Goal: Task Accomplishment & Management: Manage account settings

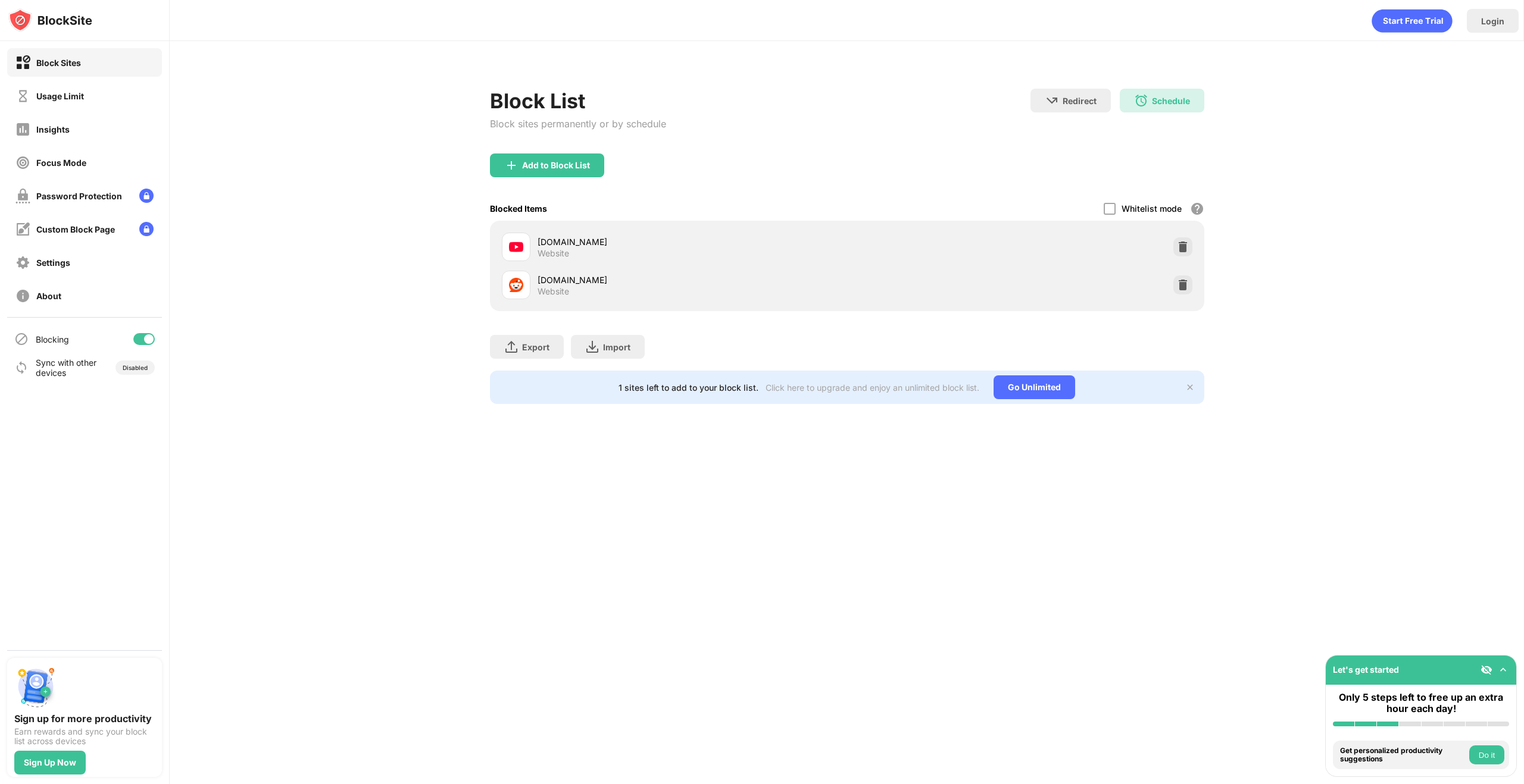
click at [1157, 102] on div "Schedule" at bounding box center [1171, 101] width 38 height 10
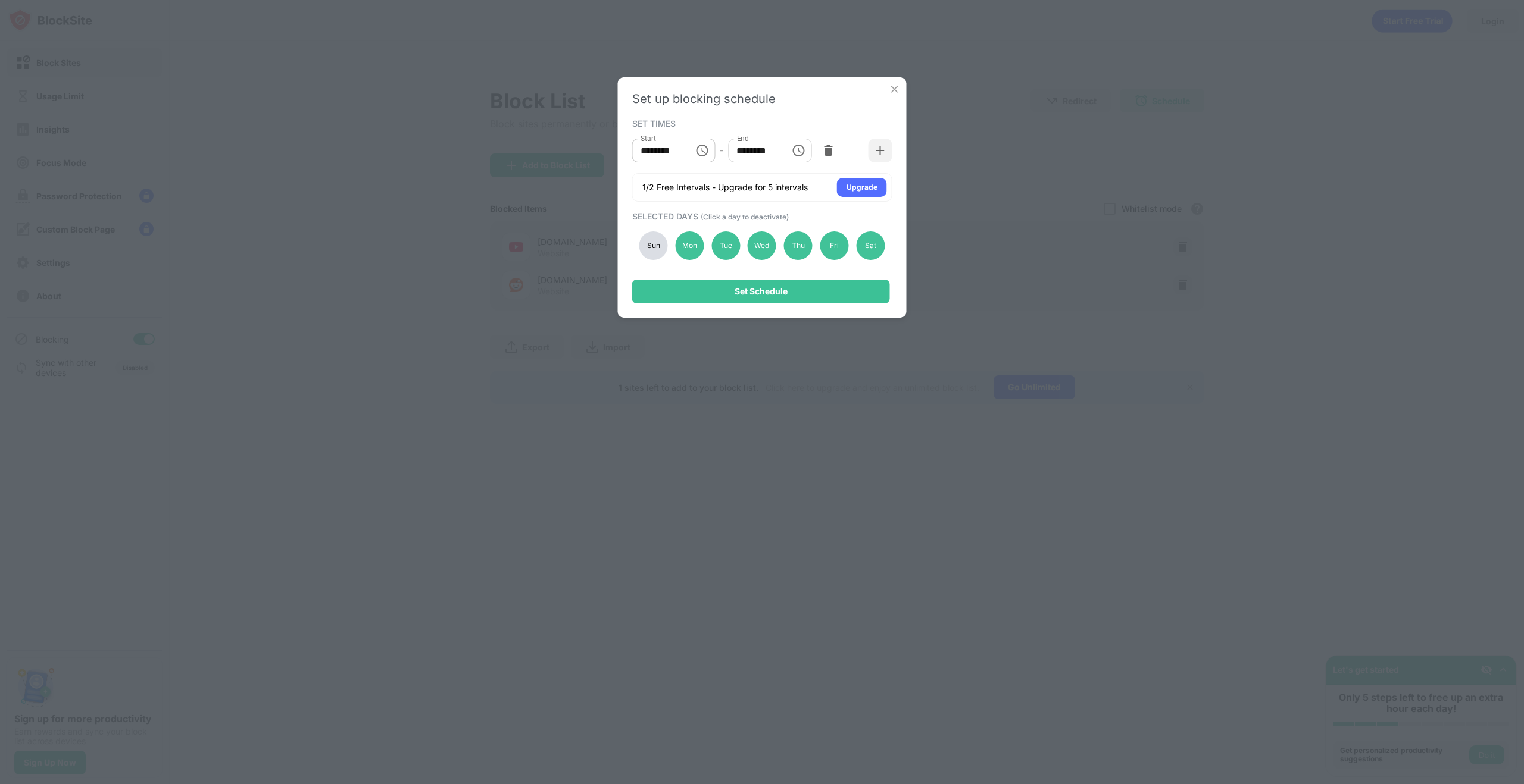
click at [658, 243] on div "Sun" at bounding box center [653, 245] width 29 height 29
click at [693, 244] on div "Mon" at bounding box center [689, 245] width 29 height 29
click at [737, 287] on div "Set Schedule" at bounding box center [761, 292] width 53 height 10
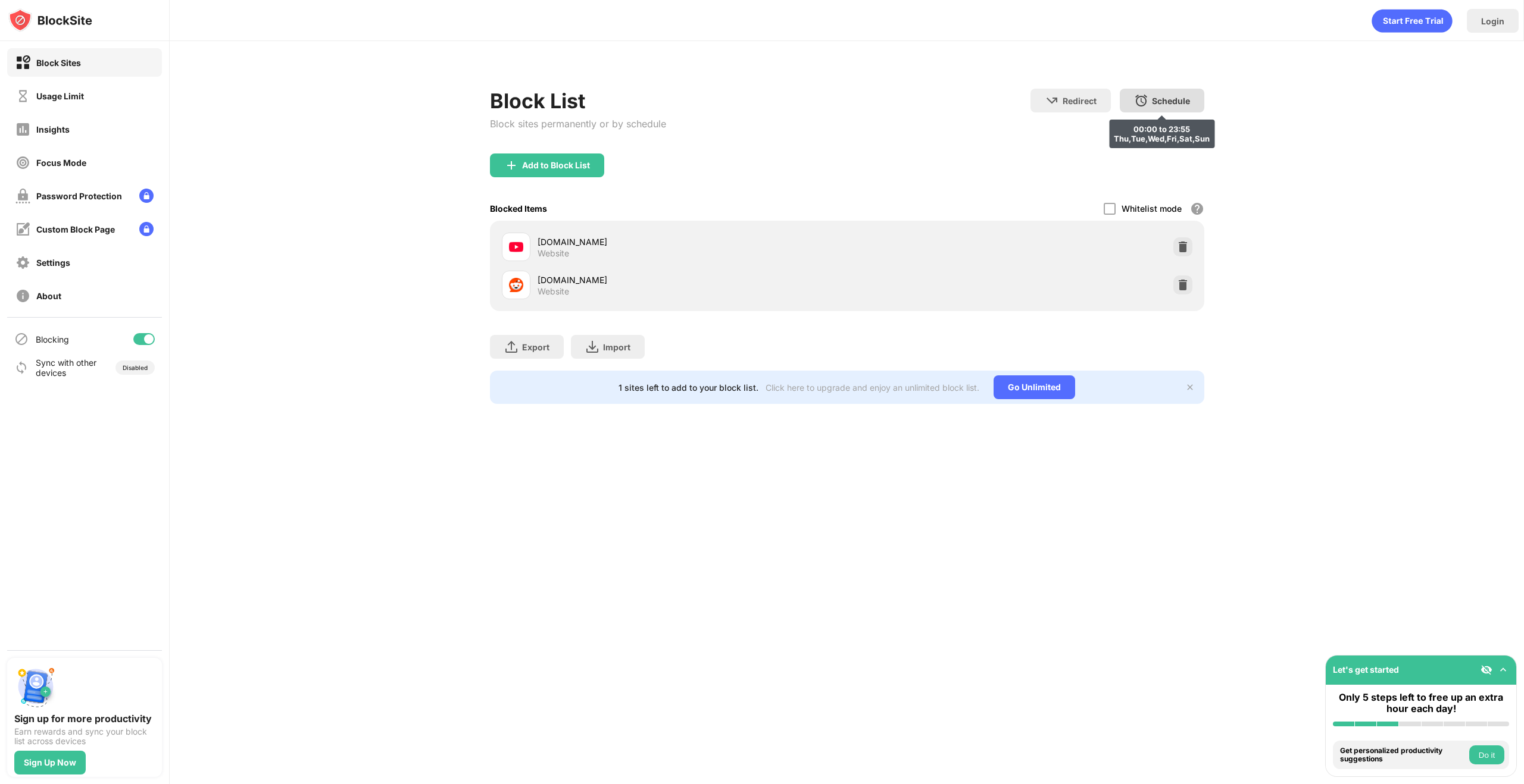
click at [1150, 92] on div "Schedule 00:00 to 23:55 Thu,Tue,Wed,Fri,Sat,Sun" at bounding box center [1162, 100] width 84 height 24
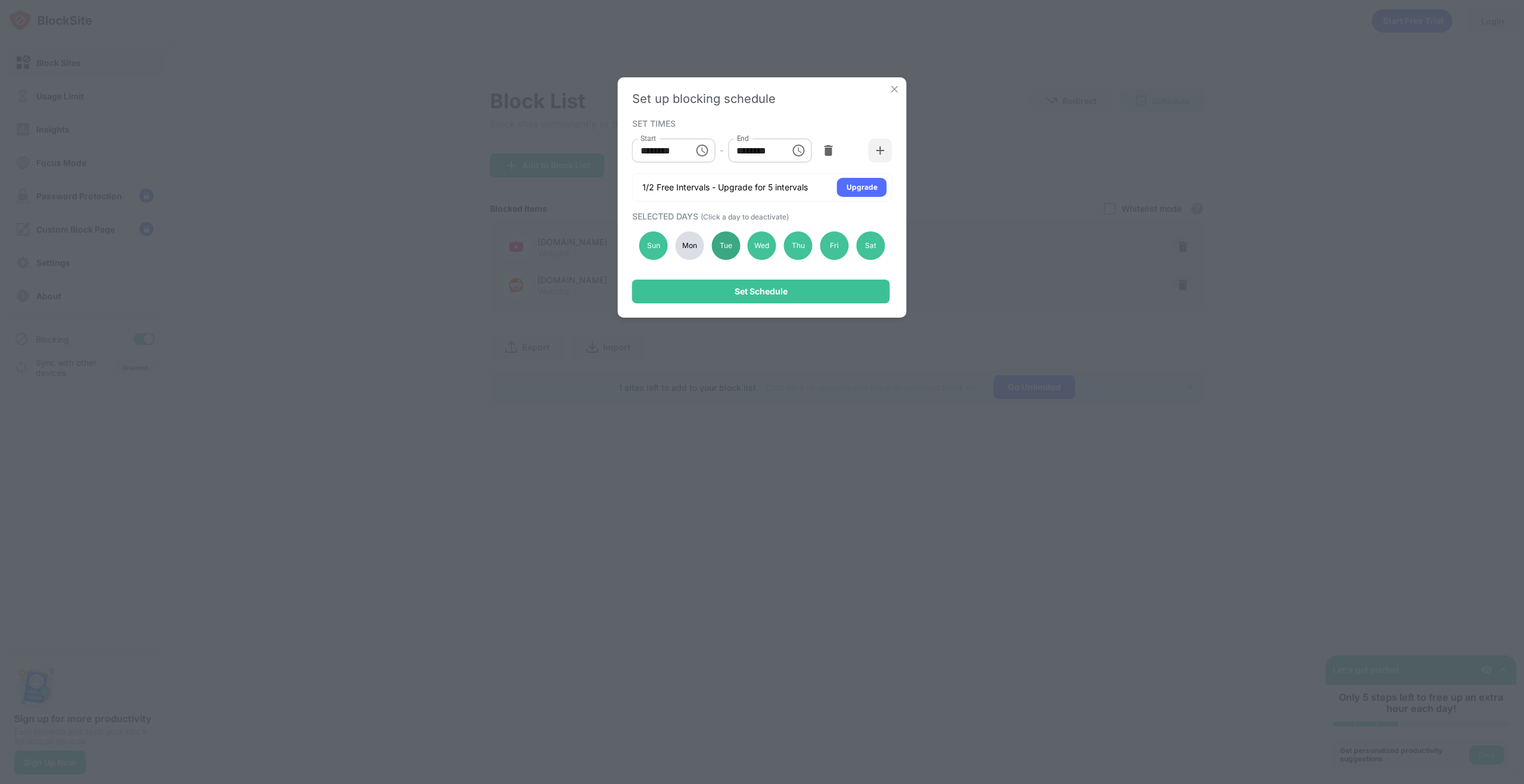
click at [732, 244] on div "Tue" at bounding box center [726, 245] width 29 height 29
click at [690, 246] on div "Mon" at bounding box center [689, 245] width 29 height 29
click at [739, 295] on div "Set Schedule" at bounding box center [761, 292] width 53 height 10
